Goal: Task Accomplishment & Management: Manage account settings

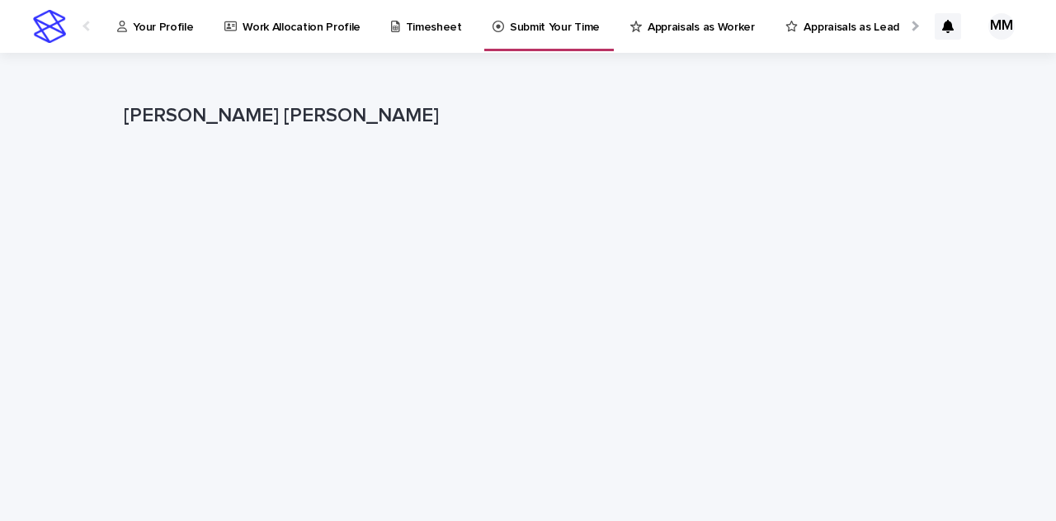
click at [427, 28] on p "Timesheet" at bounding box center [434, 17] width 56 height 35
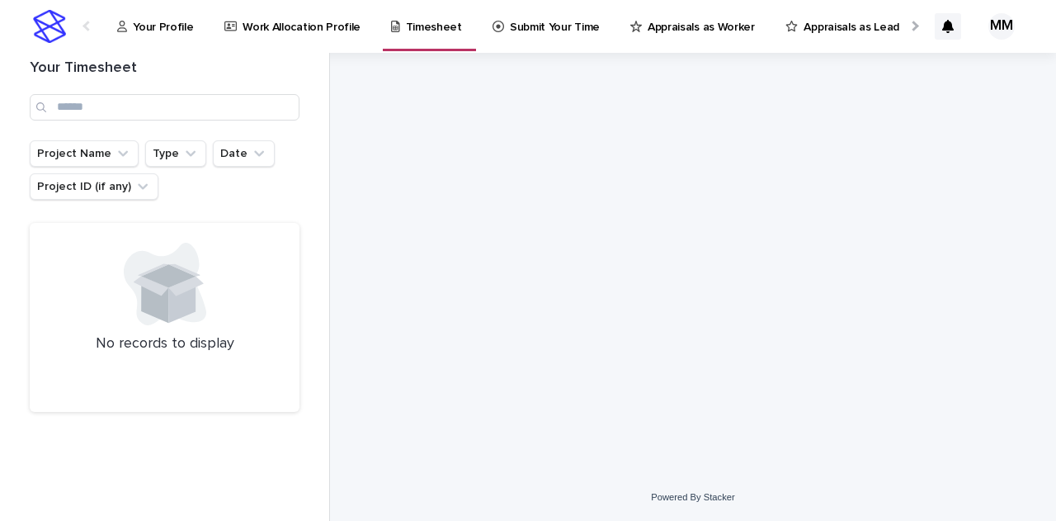
scroll to position [0, 54]
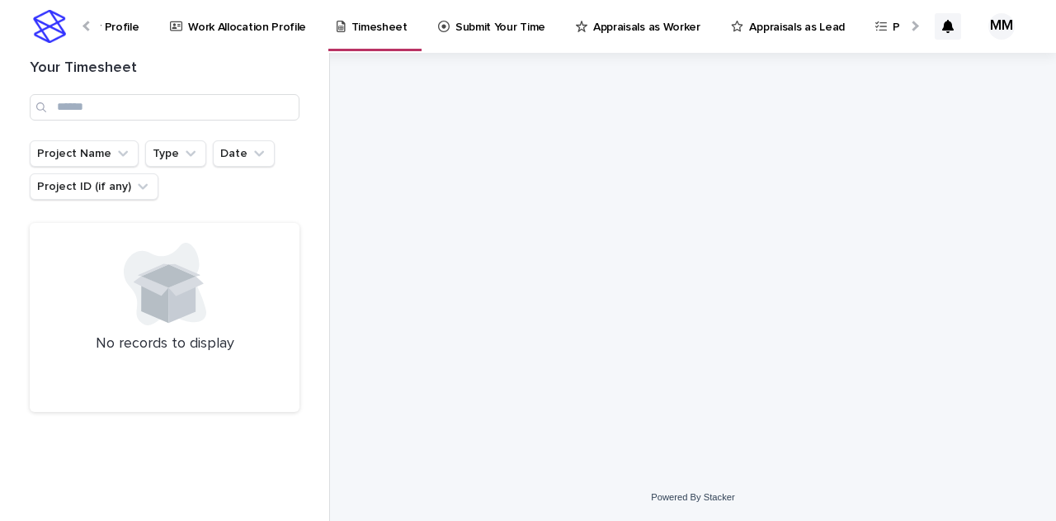
click at [125, 27] on p "Your Profile" at bounding box center [108, 17] width 60 height 35
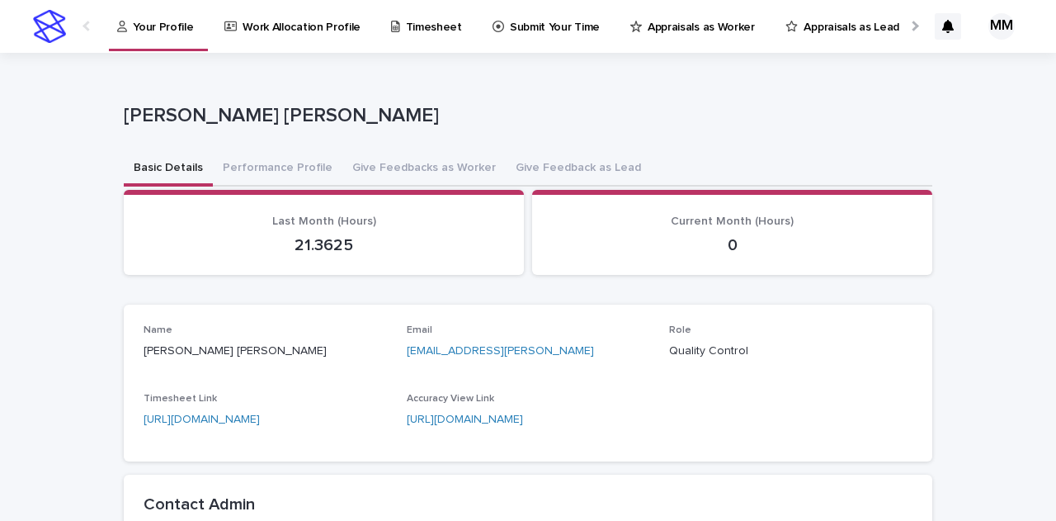
click at [423, 21] on p "Timesheet" at bounding box center [434, 17] width 56 height 35
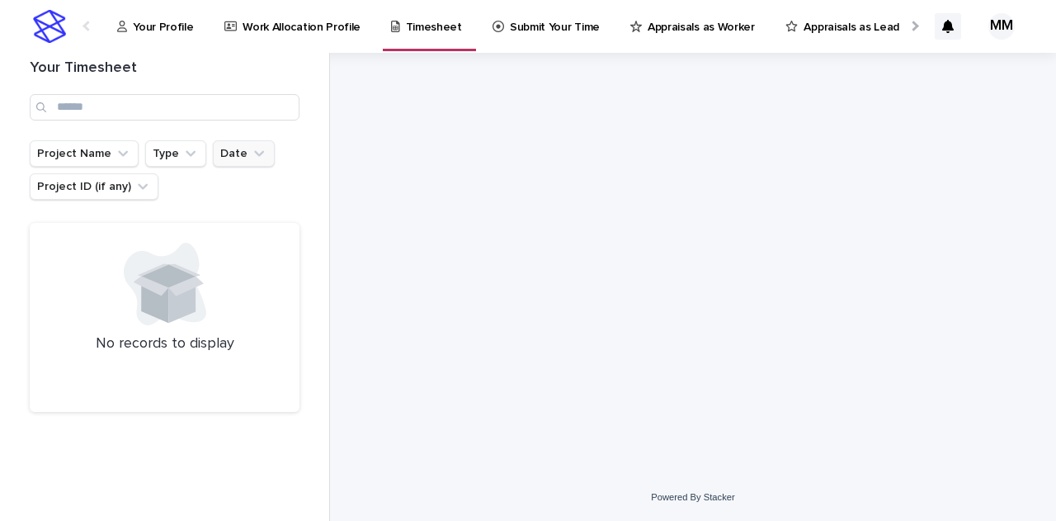
click at [254, 152] on icon "Date" at bounding box center [259, 153] width 10 height 6
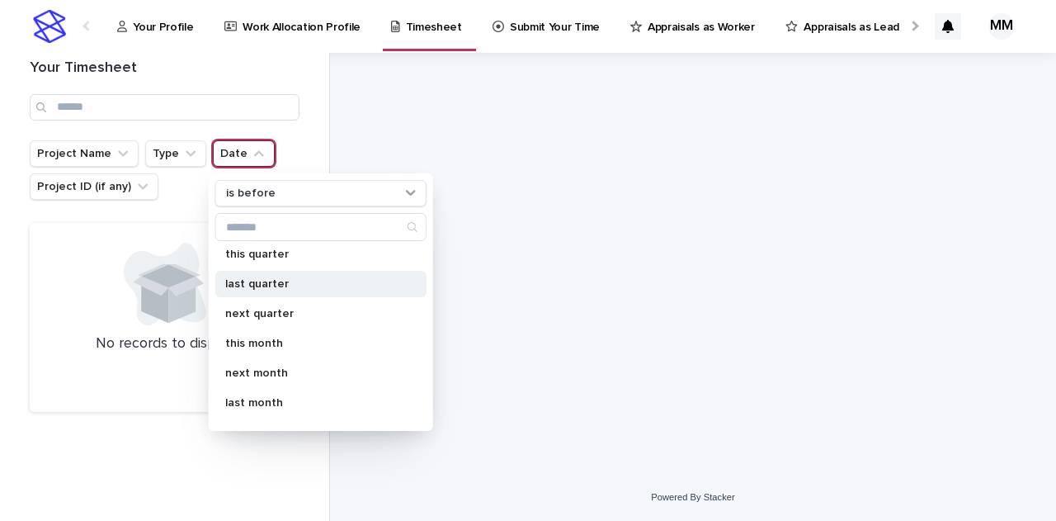
scroll to position [220, 0]
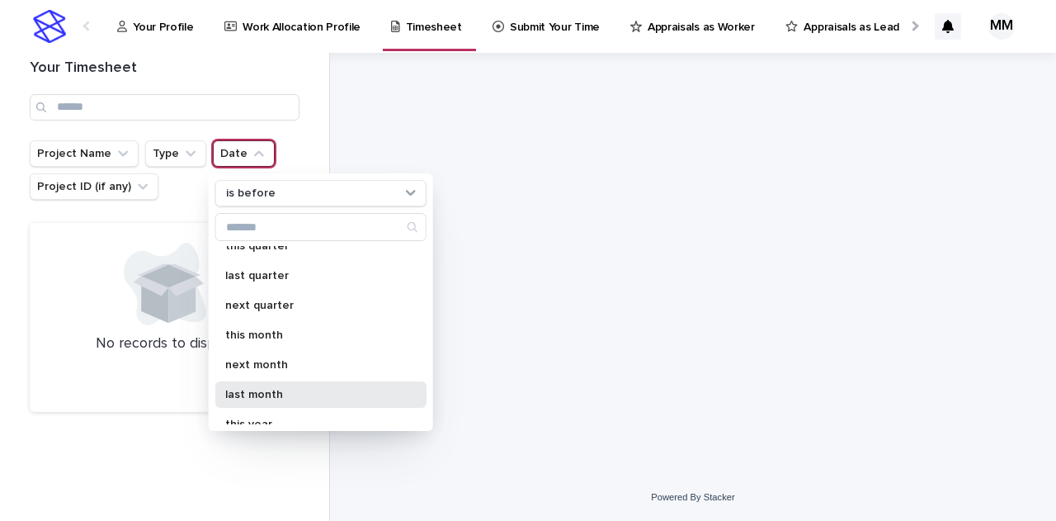
click at [286, 381] on div "last month" at bounding box center [320, 394] width 211 height 26
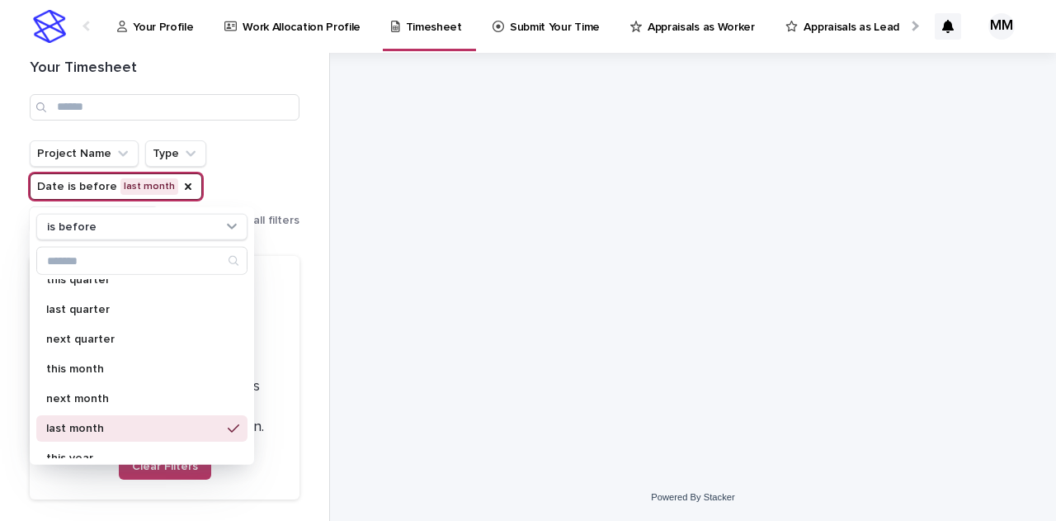
click at [242, 158] on div "Project Name Type Date is before last month is before specific date today yeste…" at bounding box center [165, 186] width 270 height 92
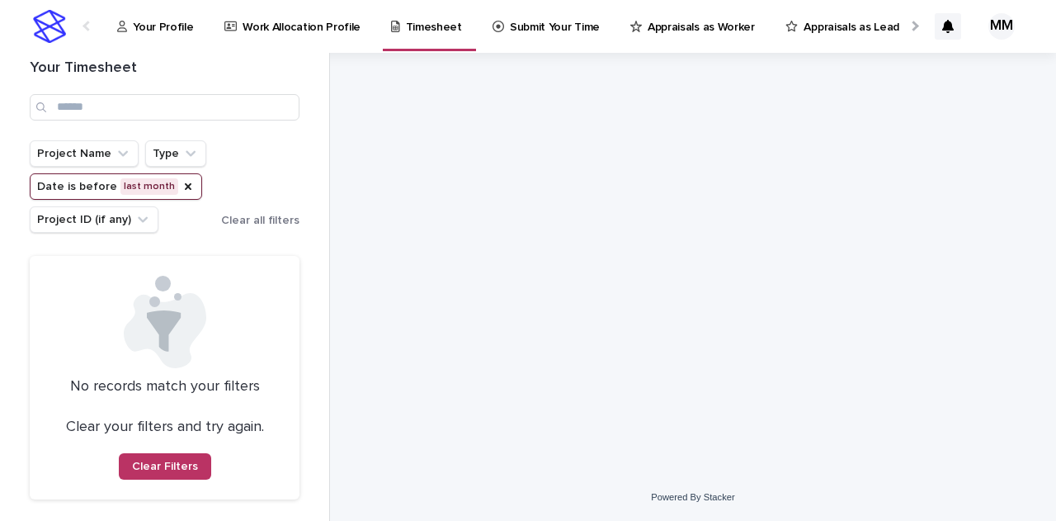
click at [325, 22] on p "Work Allocation Profile" at bounding box center [302, 17] width 118 height 35
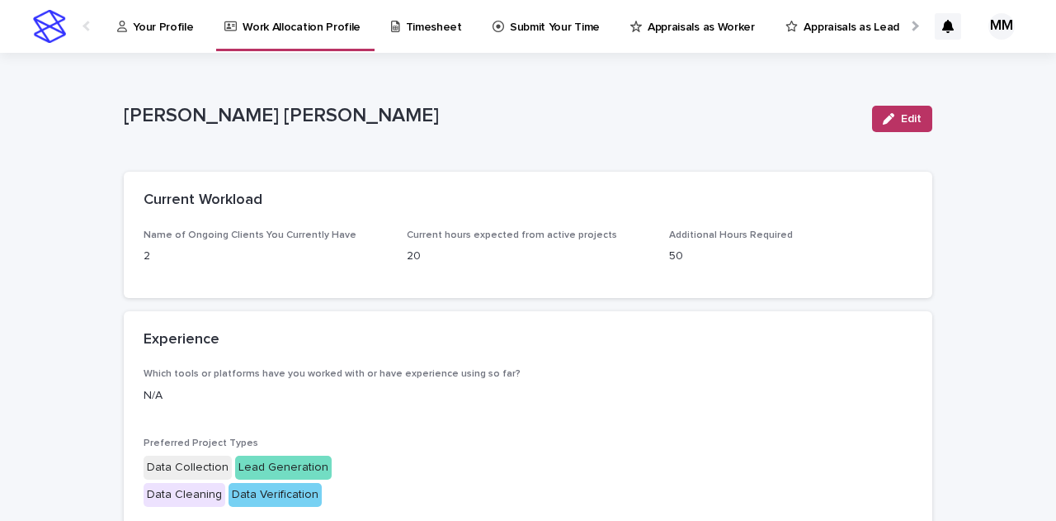
click at [175, 23] on p "Your Profile" at bounding box center [163, 17] width 60 height 35
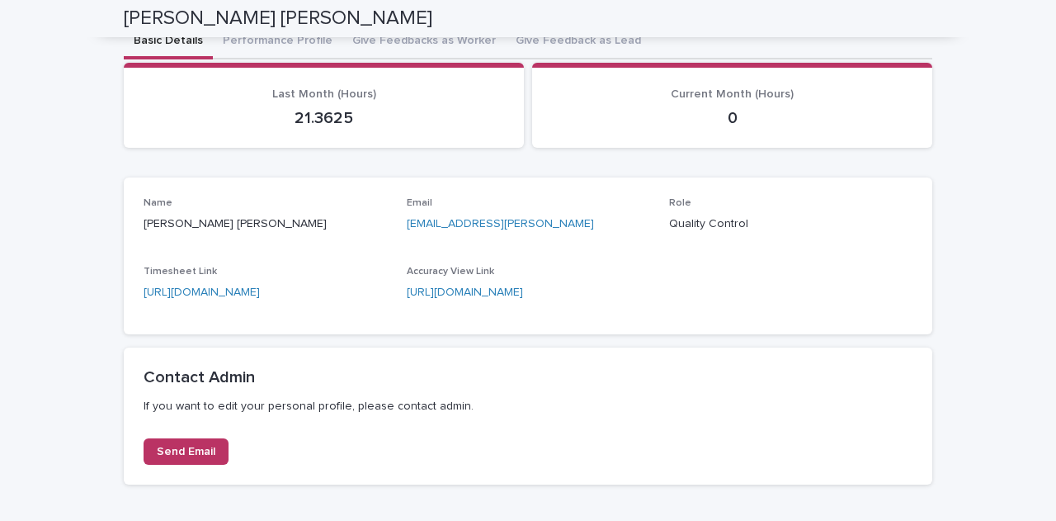
scroll to position [13, 0]
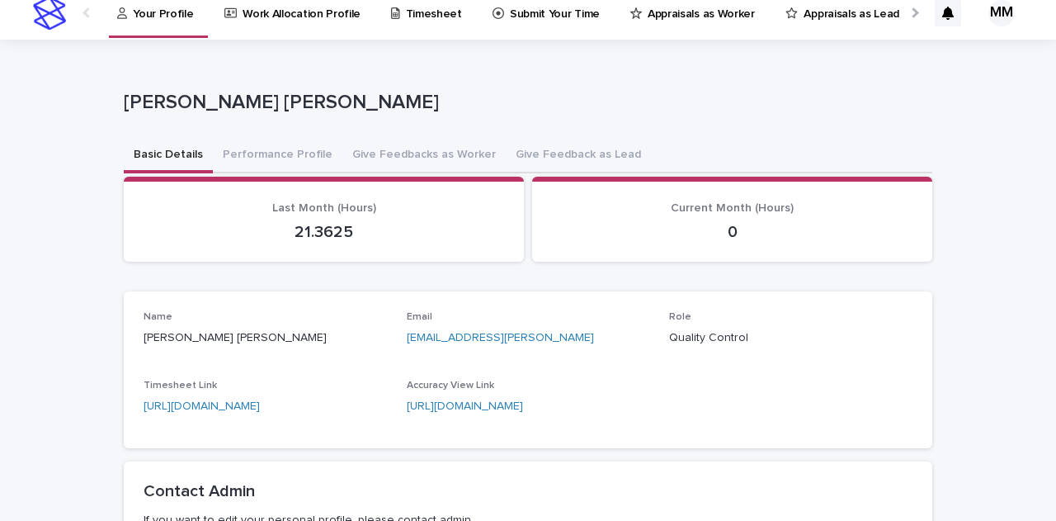
click at [426, 11] on p "Timesheet" at bounding box center [434, 4] width 56 height 35
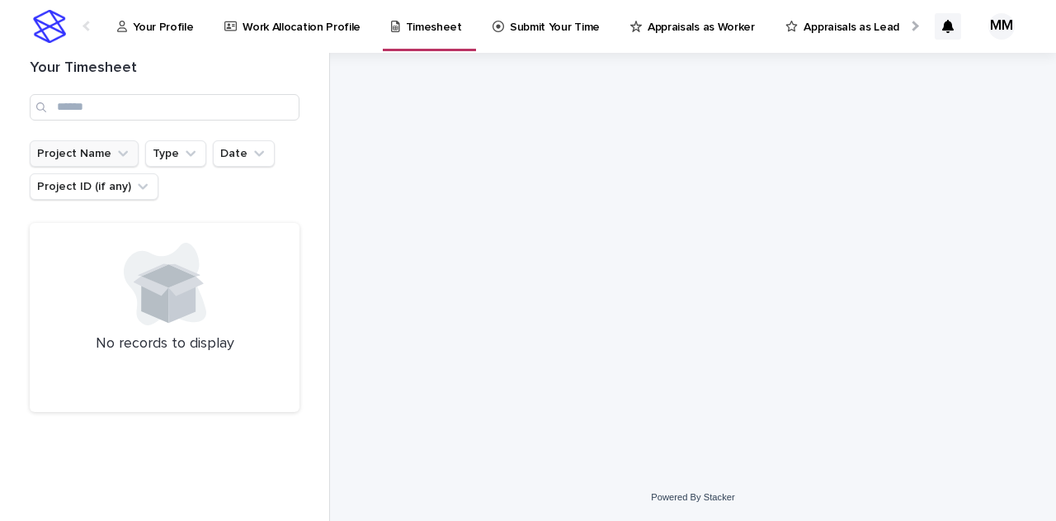
click at [110, 160] on button "Project Name" at bounding box center [84, 153] width 109 height 26
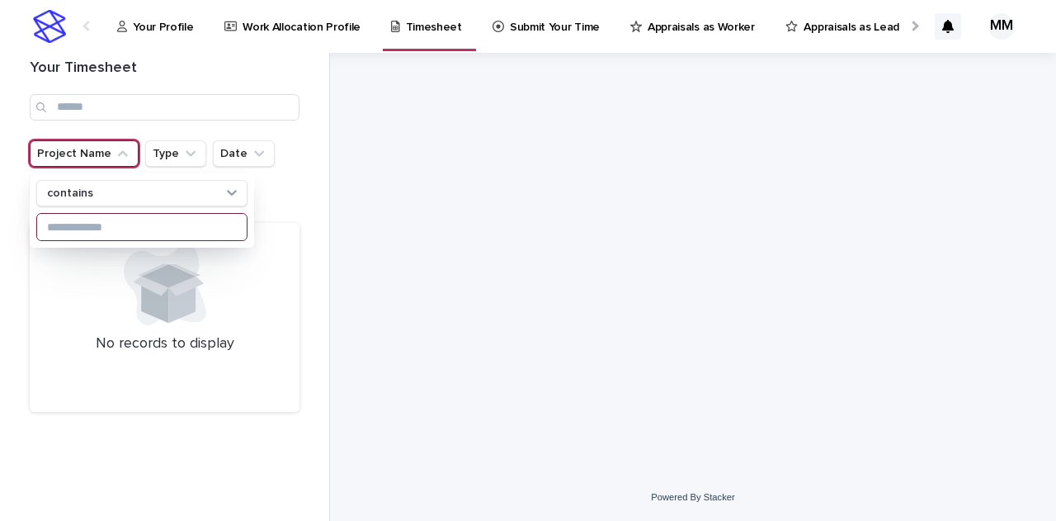
click at [114, 218] on input at bounding box center [142, 227] width 210 height 26
click at [451, 124] on div at bounding box center [693, 263] width 687 height 421
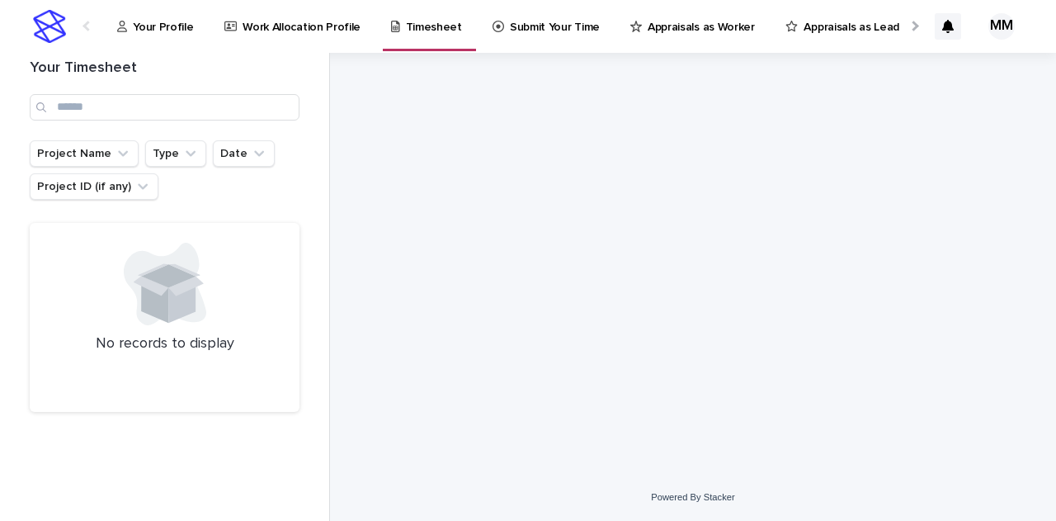
click at [144, 26] on p "Your Profile" at bounding box center [163, 17] width 60 height 35
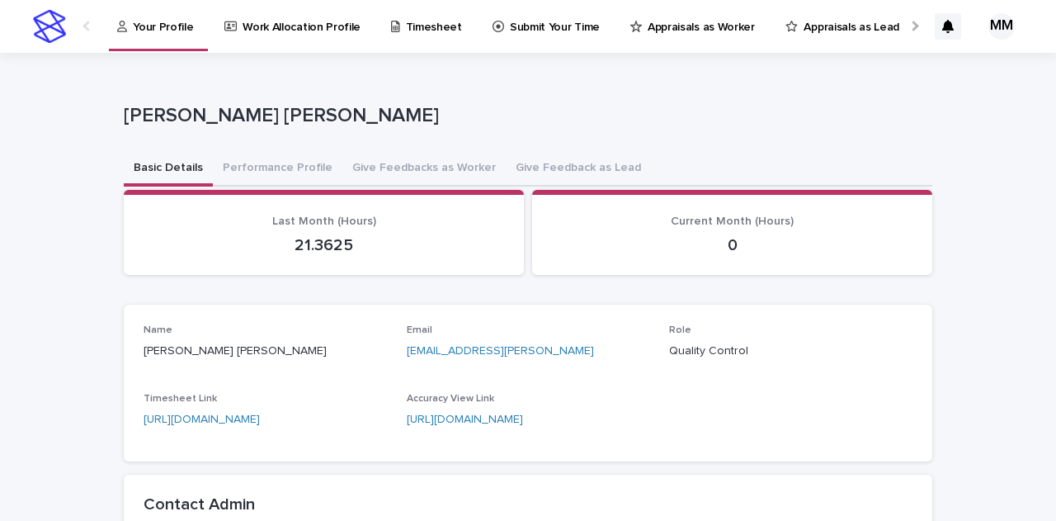
click at [335, 234] on div "21.3625" at bounding box center [324, 243] width 361 height 23
click at [335, 237] on p "21.3625" at bounding box center [324, 245] width 361 height 20
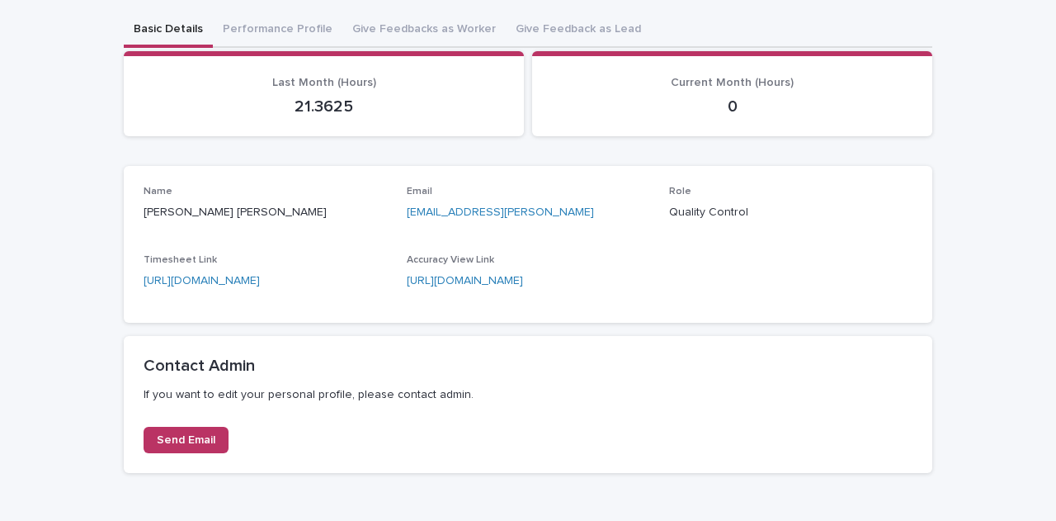
scroll to position [220, 0]
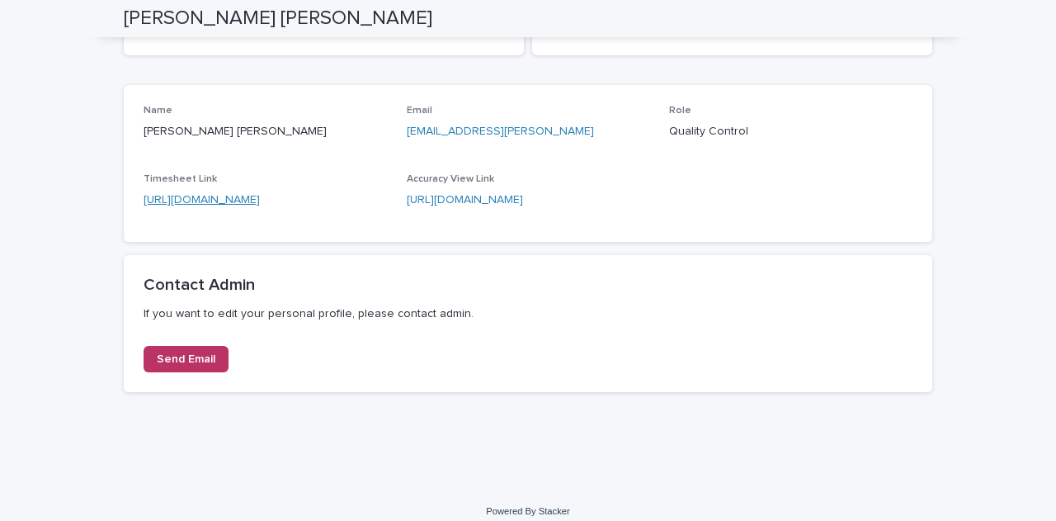
click at [260, 199] on link "[URL][DOMAIN_NAME]" at bounding box center [202, 200] width 116 height 12
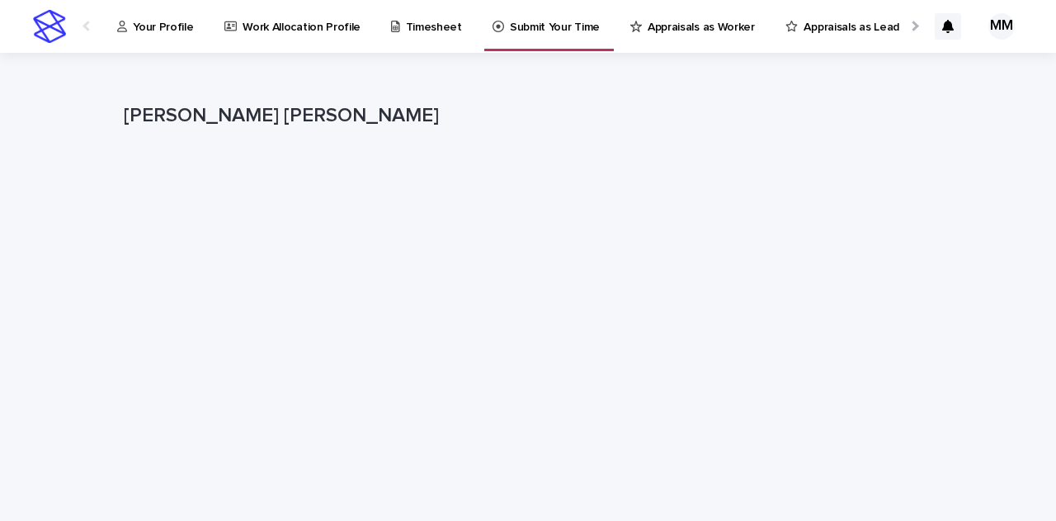
click at [186, 23] on p "Your Profile" at bounding box center [163, 17] width 60 height 35
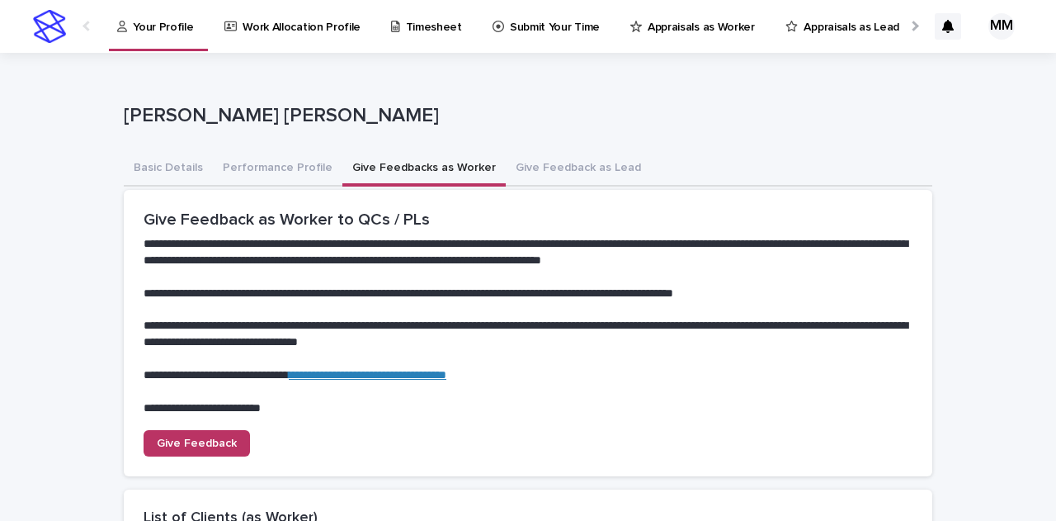
click at [413, 168] on button "Give Feedbacks as Worker" at bounding box center [423, 169] width 163 height 35
click at [205, 449] on link "Give Feedback" at bounding box center [197, 442] width 106 height 26
